Goal: Task Accomplishment & Management: Use online tool/utility

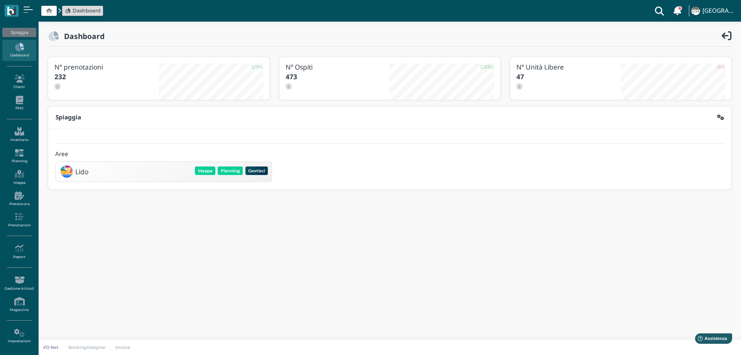
click at [230, 165] on div "Mappa Planning Gestisci Elimina" at bounding box center [231, 170] width 75 height 11
click at [230, 169] on button "Planning" at bounding box center [230, 170] width 25 height 8
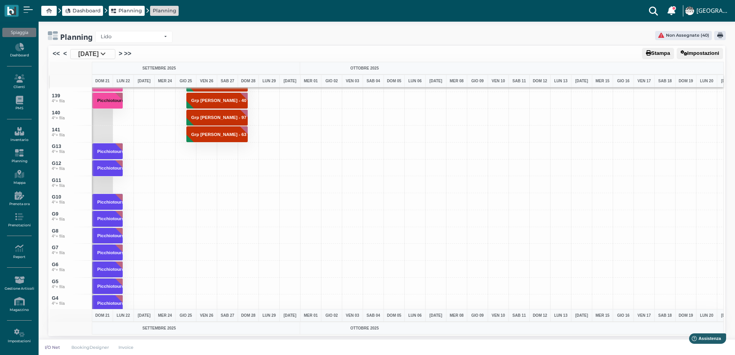
scroll to position [2200, 0]
